Goal: Task Accomplishment & Management: Use online tool/utility

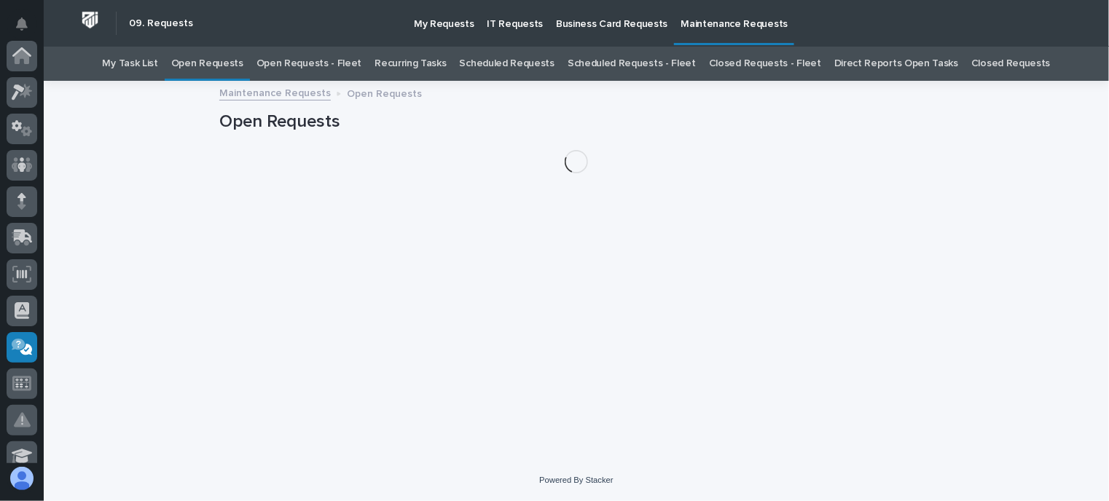
scroll to position [292, 0]
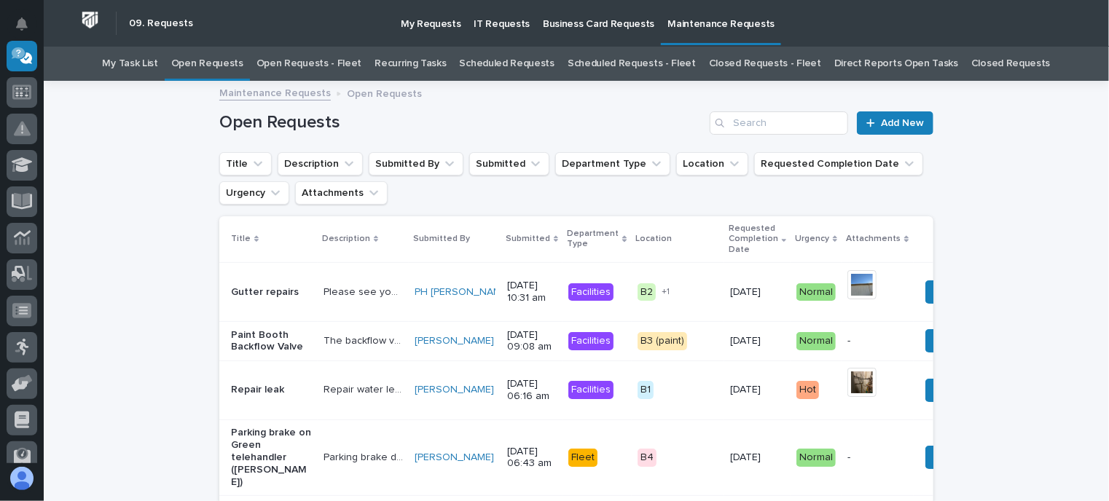
click at [340, 66] on link "Open Requests - Fleet" at bounding box center [310, 64] width 106 height 34
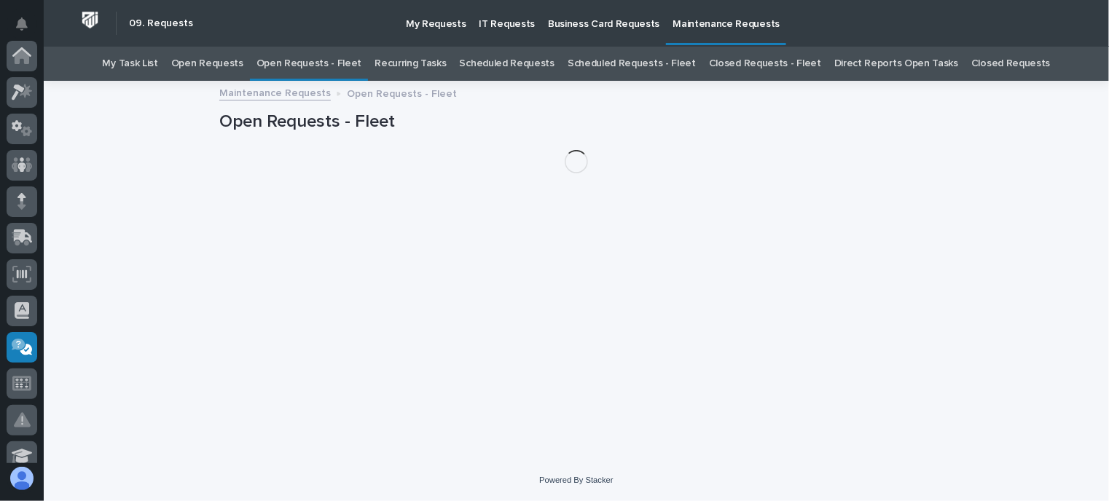
scroll to position [292, 0]
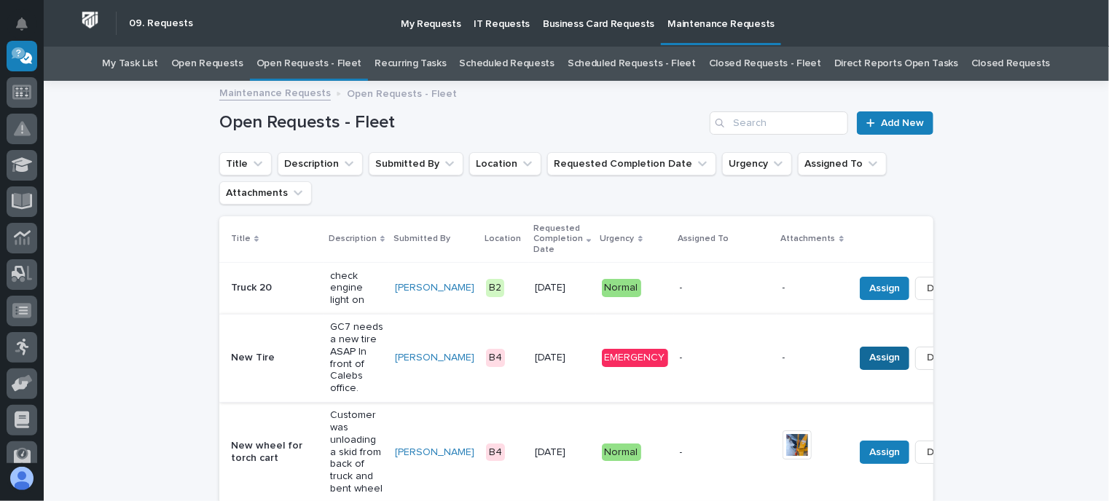
click at [870, 357] on span "Assign" at bounding box center [885, 357] width 31 height 17
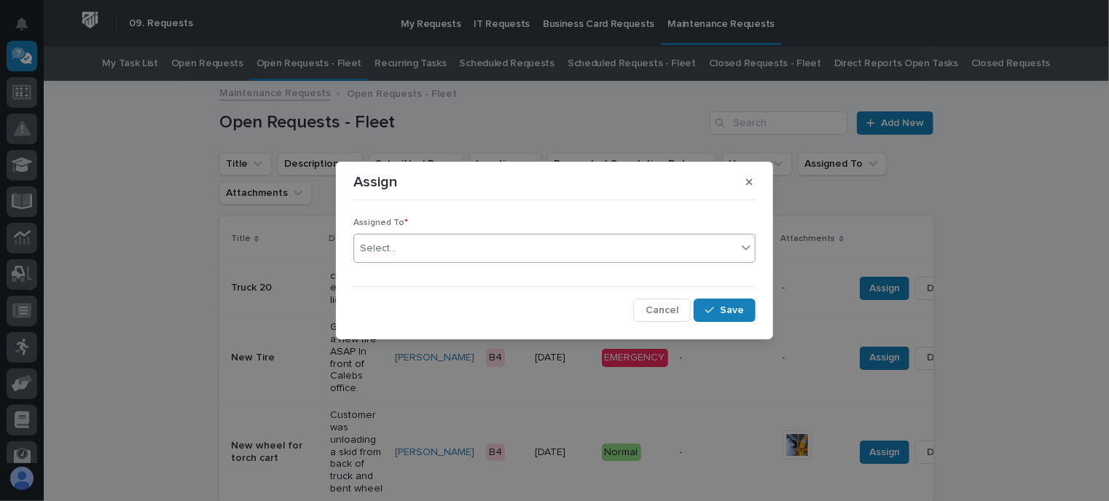
click at [403, 254] on div "Select..." at bounding box center [545, 249] width 383 height 24
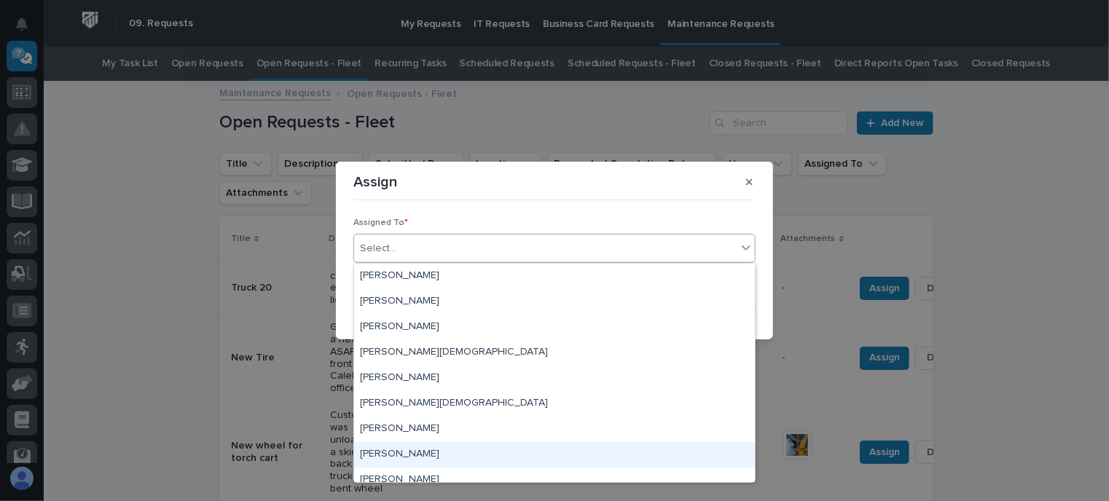
click at [405, 456] on div "[PERSON_NAME]" at bounding box center [554, 455] width 401 height 26
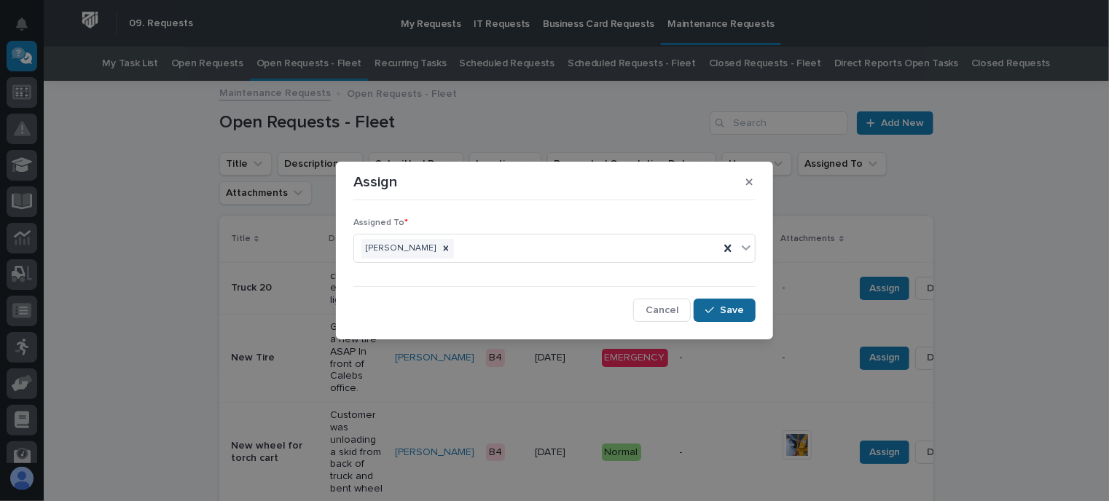
click at [714, 307] on icon "button" at bounding box center [710, 310] width 9 height 10
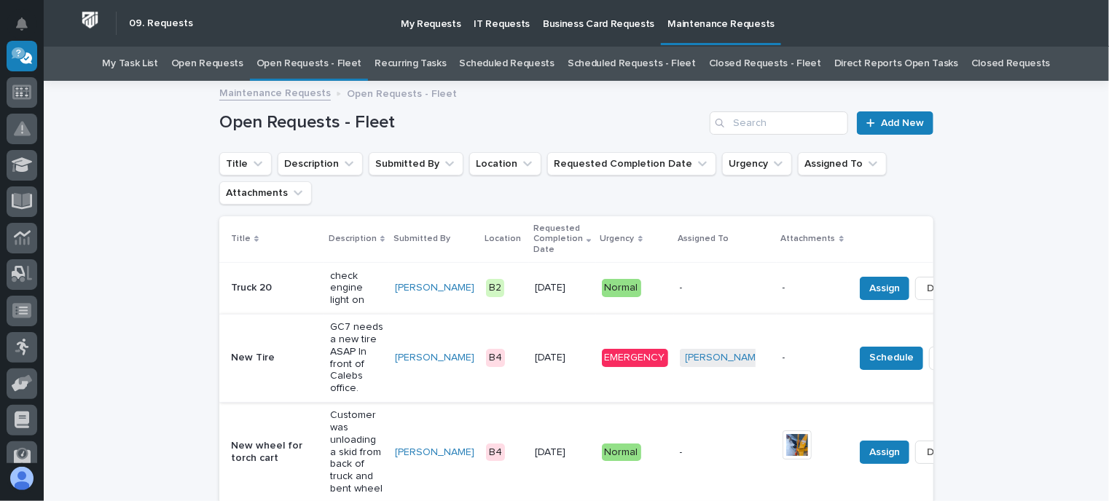
click at [942, 356] on span "Done" at bounding box center [955, 357] width 26 height 17
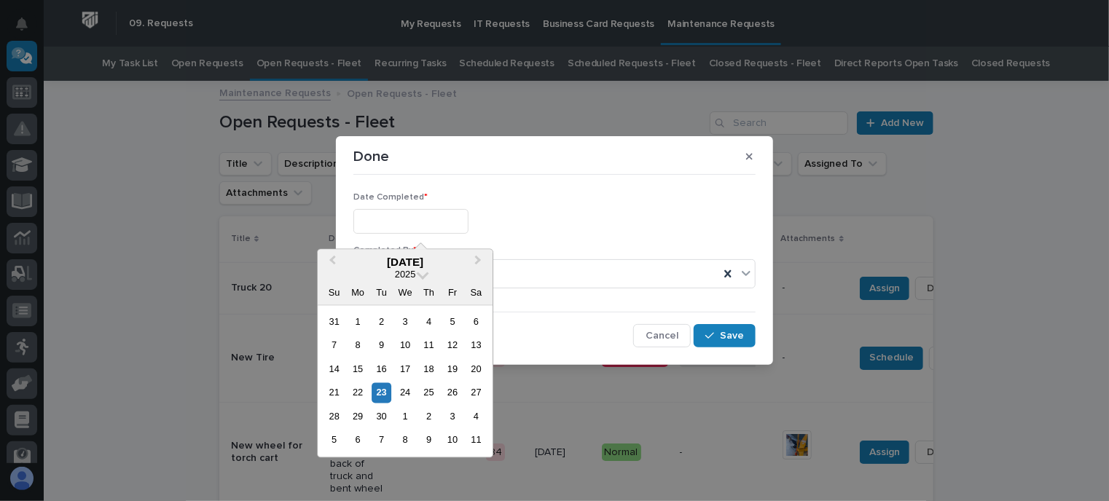
click at [465, 226] on input "text" at bounding box center [411, 222] width 115 height 26
click at [384, 386] on div "23" at bounding box center [382, 393] width 20 height 20
type input "**********"
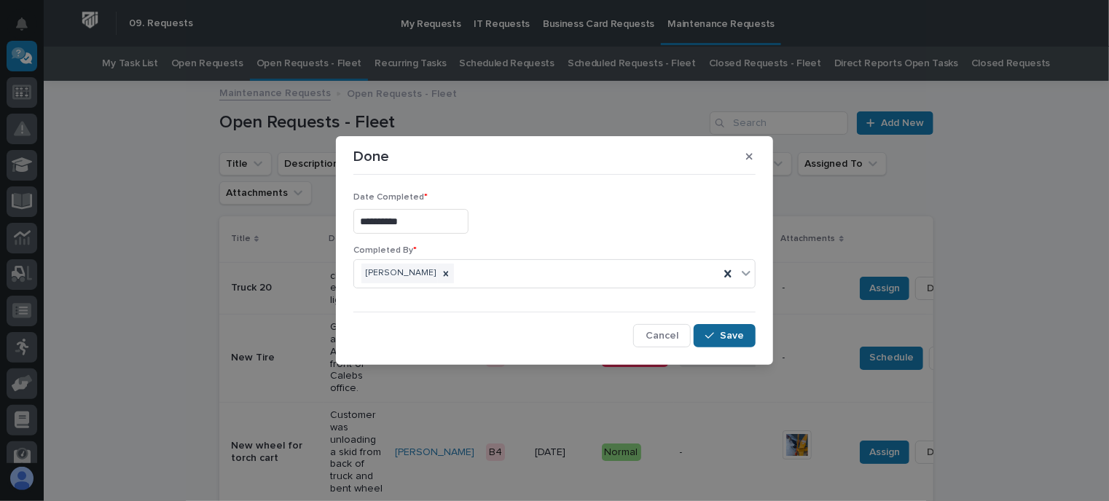
click at [736, 335] on span "Save" at bounding box center [732, 335] width 24 height 13
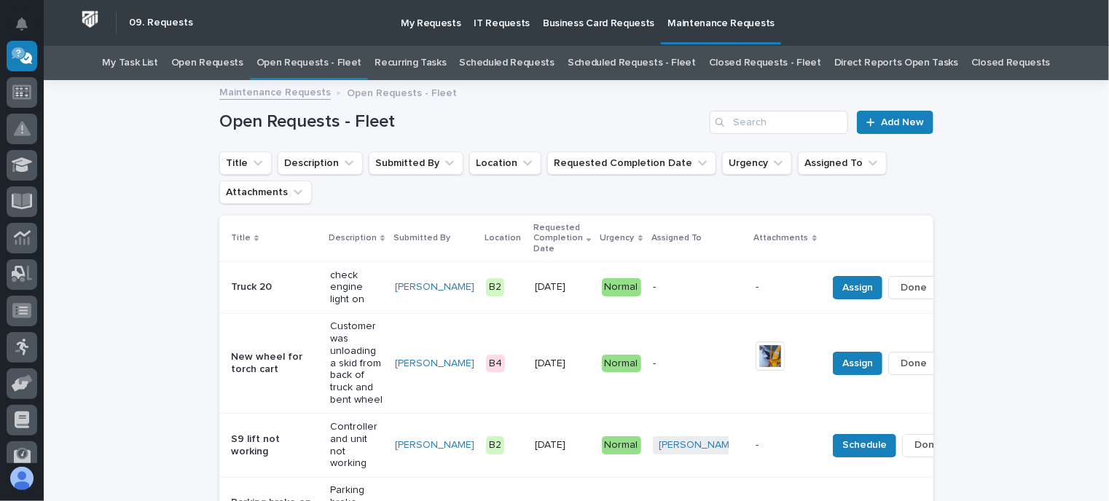
scroll to position [0, 0]
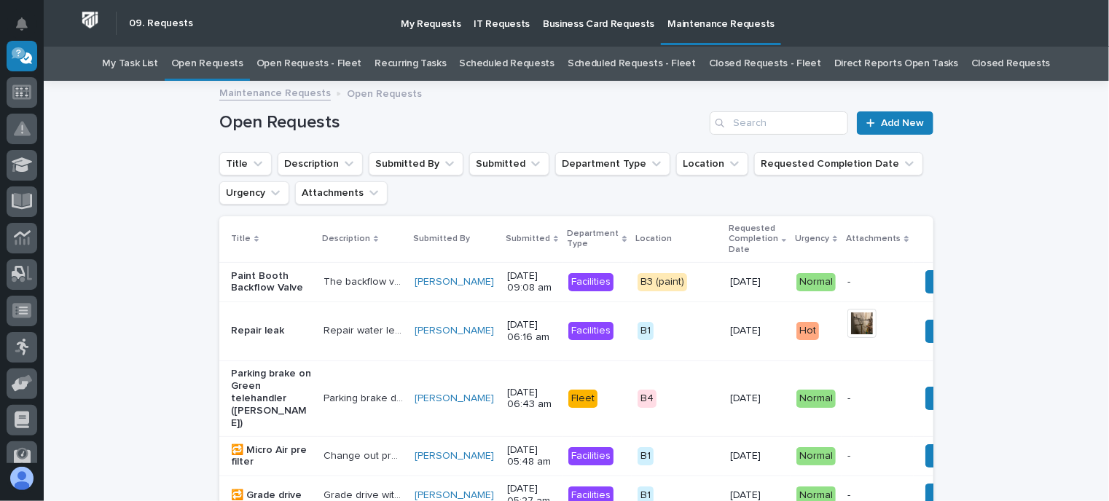
scroll to position [47, 0]
